Goal: Check status: Check status

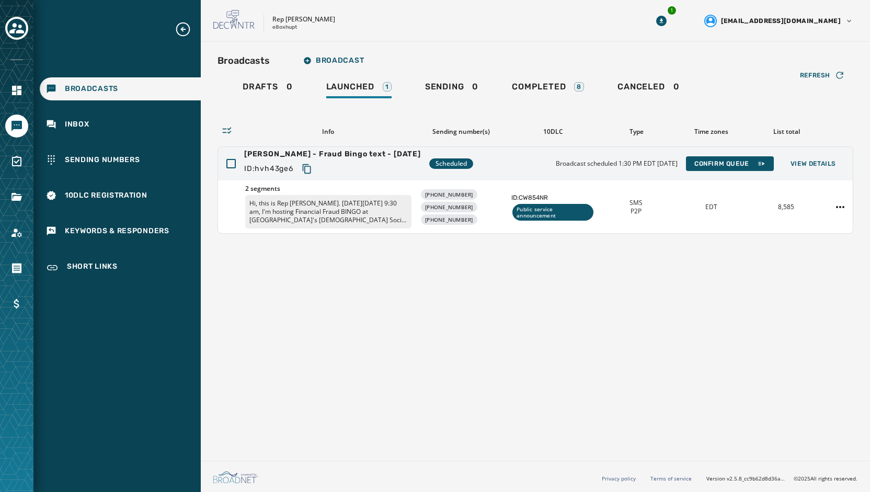
click at [78, 89] on span "Broadcasts" at bounding box center [91, 89] width 53 height 10
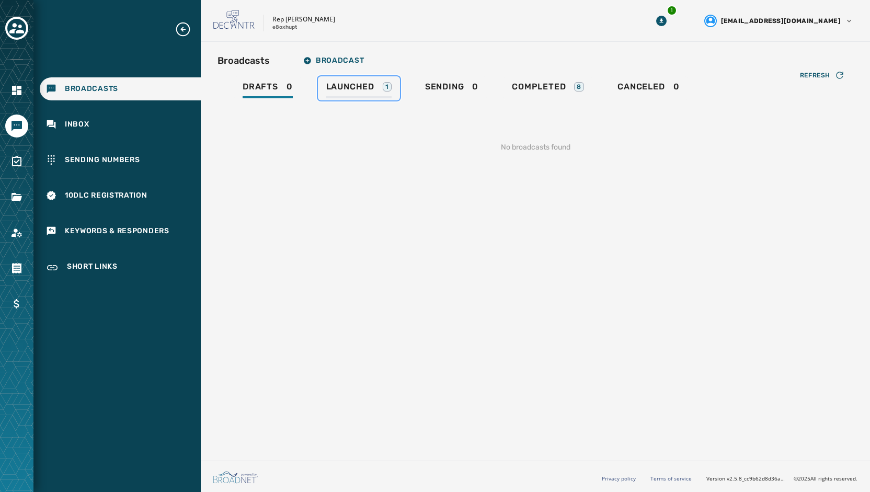
click at [351, 94] on div "Launched 1" at bounding box center [358, 90] width 65 height 17
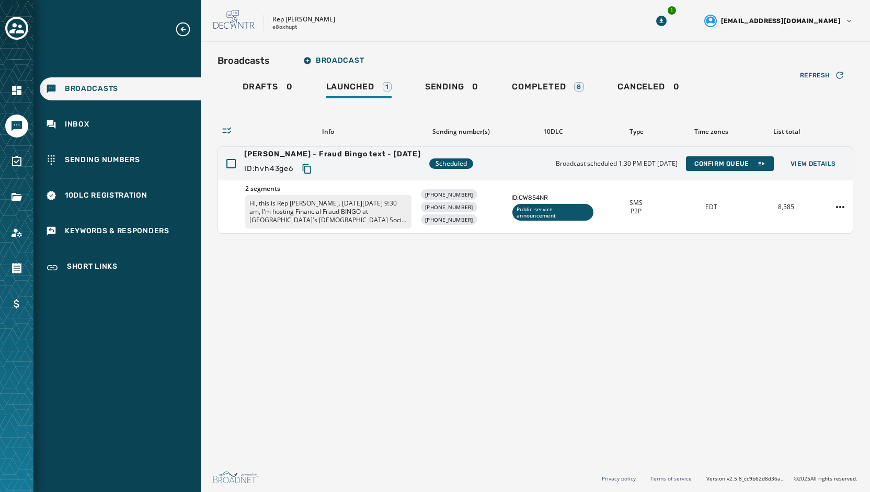
click at [449, 278] on div "Broadcasts Broadcast Drafts 0 Launched 1 Sending 0 Completed 8 Canceled 0 Refre…" at bounding box center [535, 249] width 669 height 415
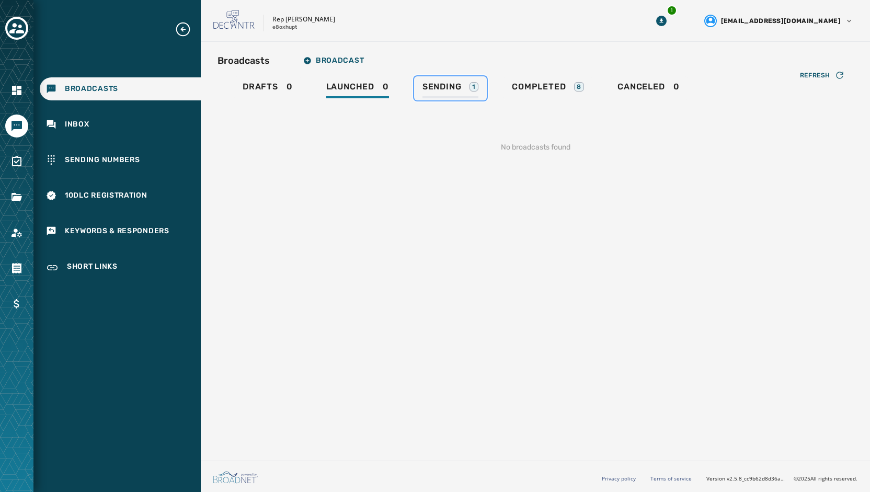
click at [444, 82] on span "Sending" at bounding box center [442, 87] width 39 height 10
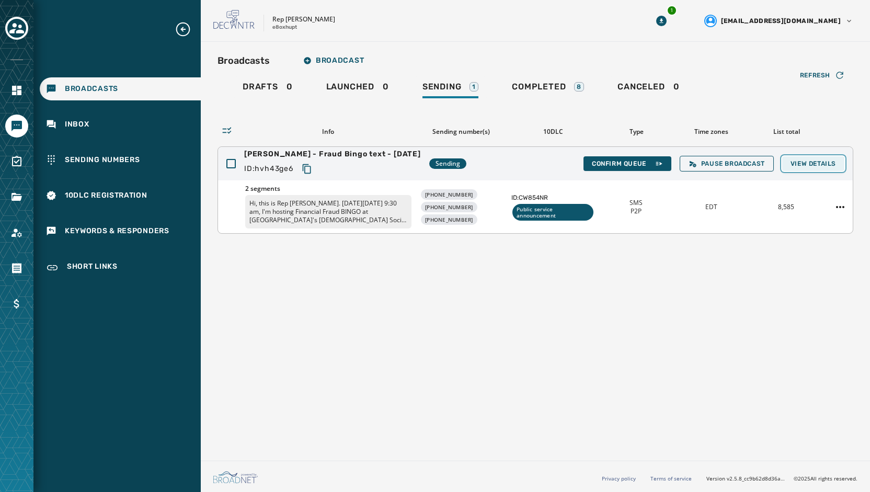
click at [801, 163] on span "View Details" at bounding box center [813, 163] width 45 height 8
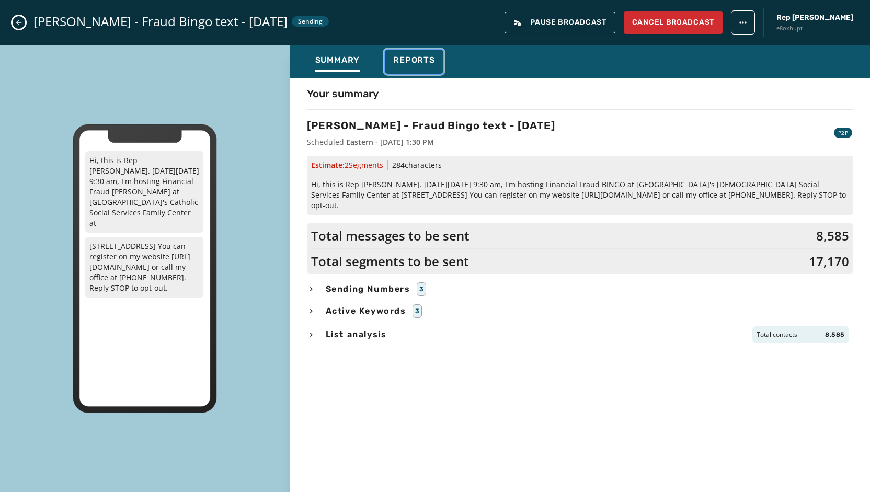
click at [414, 66] on div "Reports" at bounding box center [414, 63] width 42 height 17
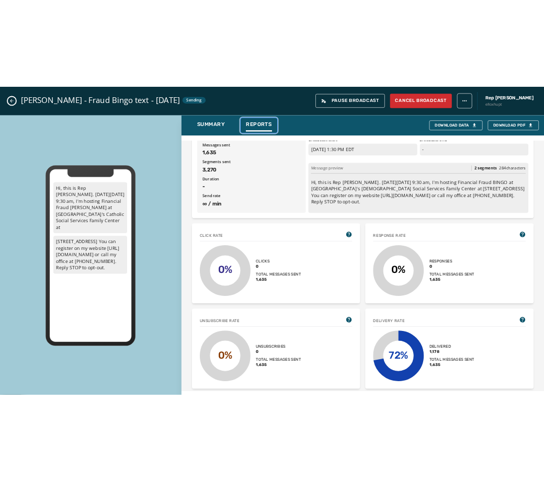
scroll to position [105, 0]
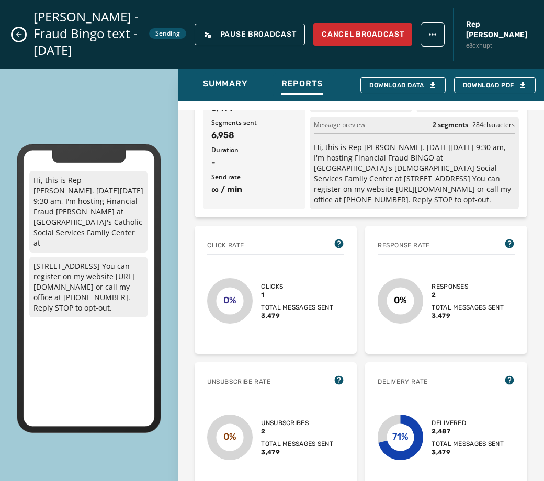
click at [365, 205] on div "Broadcast report Refresh [PERSON_NAME] - Fraud Bingo text - [DATE] Sent [DATE] …" at bounding box center [361, 299] width 366 height 397
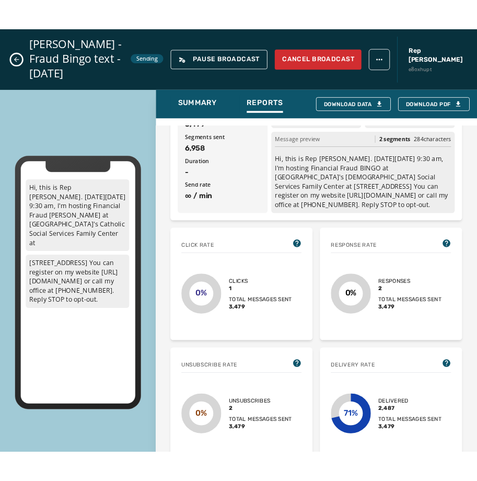
scroll to position [0, 0]
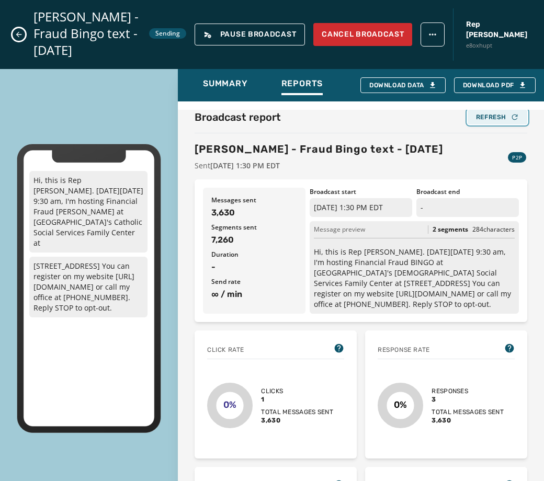
click at [488, 113] on div "Refresh" at bounding box center [497, 117] width 43 height 8
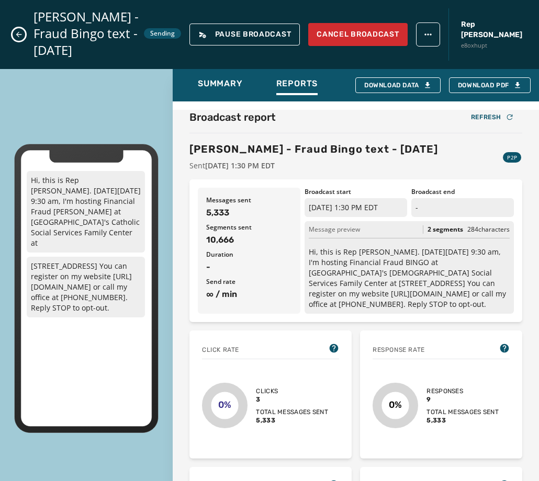
click at [384, 179] on div "Messages sent 5,333 Segments sent 10,666 Duration - Send rate ∞ / min Broadcast…" at bounding box center [355, 250] width 333 height 143
click at [476, 113] on div "Refresh" at bounding box center [492, 117] width 43 height 8
click at [376, 161] on span "Sent [DATE] 1:30 PM EDT" at bounding box center [313, 166] width 248 height 10
click at [473, 113] on div "Refresh" at bounding box center [492, 117] width 43 height 8
click at [356, 144] on div "[PERSON_NAME] - Fraud Bingo text - [DATE] Sent [DATE] 1:30 PM EDT" at bounding box center [313, 156] width 248 height 29
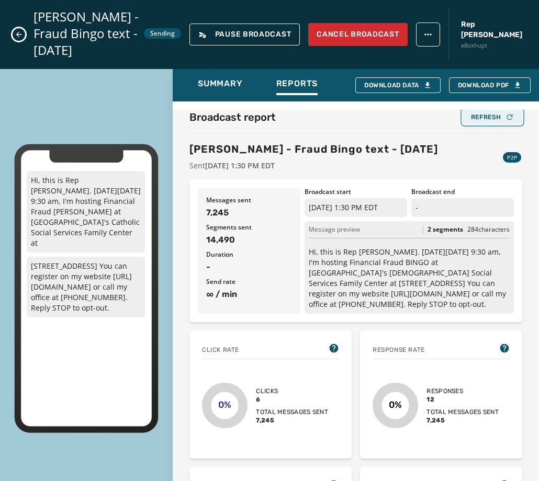
click at [475, 113] on div "Refresh" at bounding box center [492, 117] width 43 height 8
click at [522, 201] on div "Broadcast report Refresh [PERSON_NAME] - Fraud Bingo text - [DATE] Sent [DATE] …" at bounding box center [356, 299] width 366 height 397
click at [309, 263] on p "Hi, this is Rep [PERSON_NAME]. [DATE][DATE] 9:30 am, I'm hosting Financial Frau…" at bounding box center [409, 278] width 201 height 63
click at [471, 113] on div "Refresh" at bounding box center [492, 117] width 43 height 8
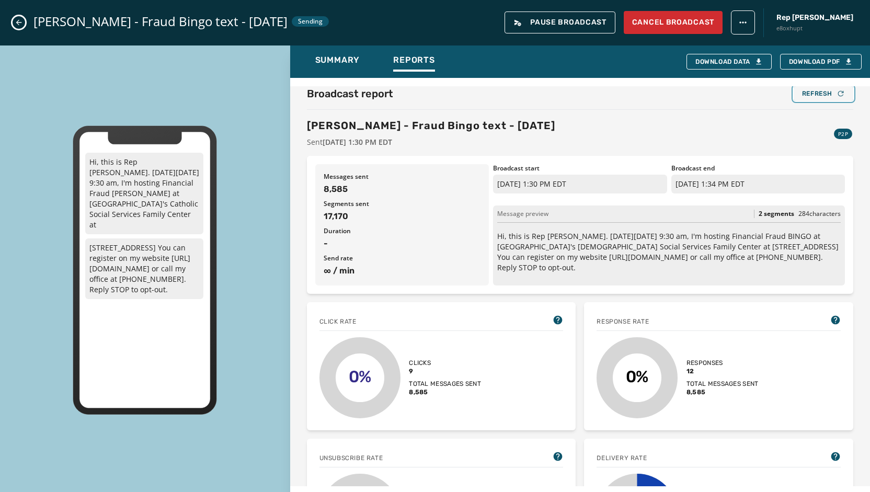
click at [807, 92] on div "Refresh" at bounding box center [823, 93] width 43 height 8
click at [805, 93] on div "Refresh" at bounding box center [823, 93] width 43 height 8
click at [806, 96] on div "Refresh" at bounding box center [823, 93] width 43 height 8
click at [818, 93] on div "Refresh" at bounding box center [823, 93] width 43 height 8
click at [812, 99] on button "Refresh" at bounding box center [824, 93] width 60 height 15
